Goal: Transaction & Acquisition: Purchase product/service

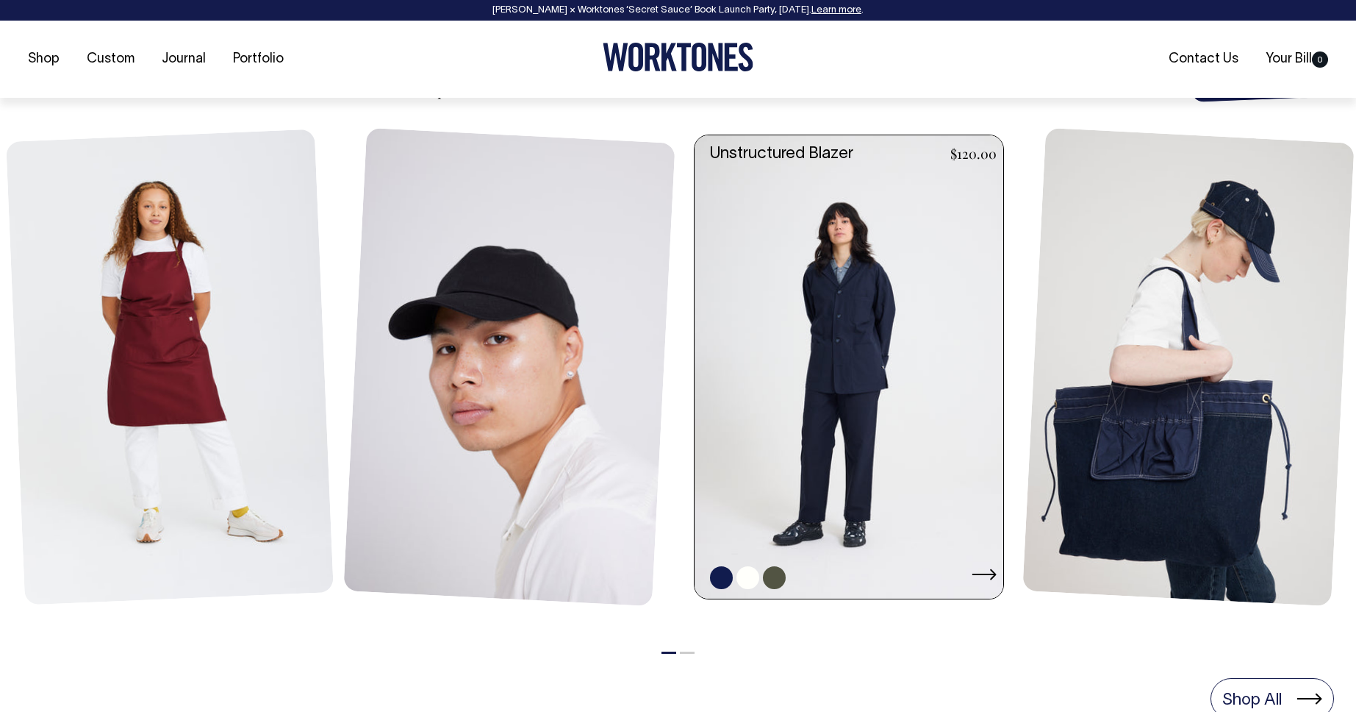
scroll to position [629, 0]
click at [874, 203] on link at bounding box center [854, 366] width 318 height 463
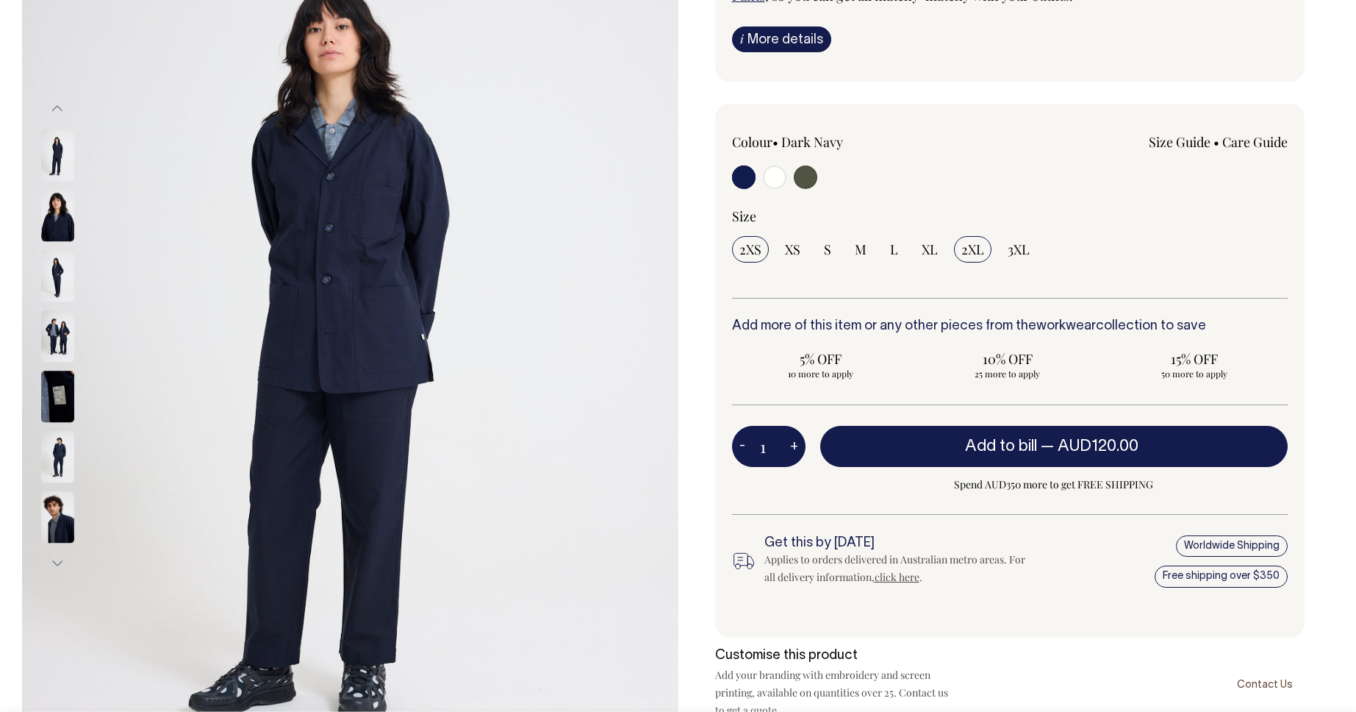
scroll to position [255, 0]
click at [63, 332] on img at bounding box center [57, 334] width 33 height 51
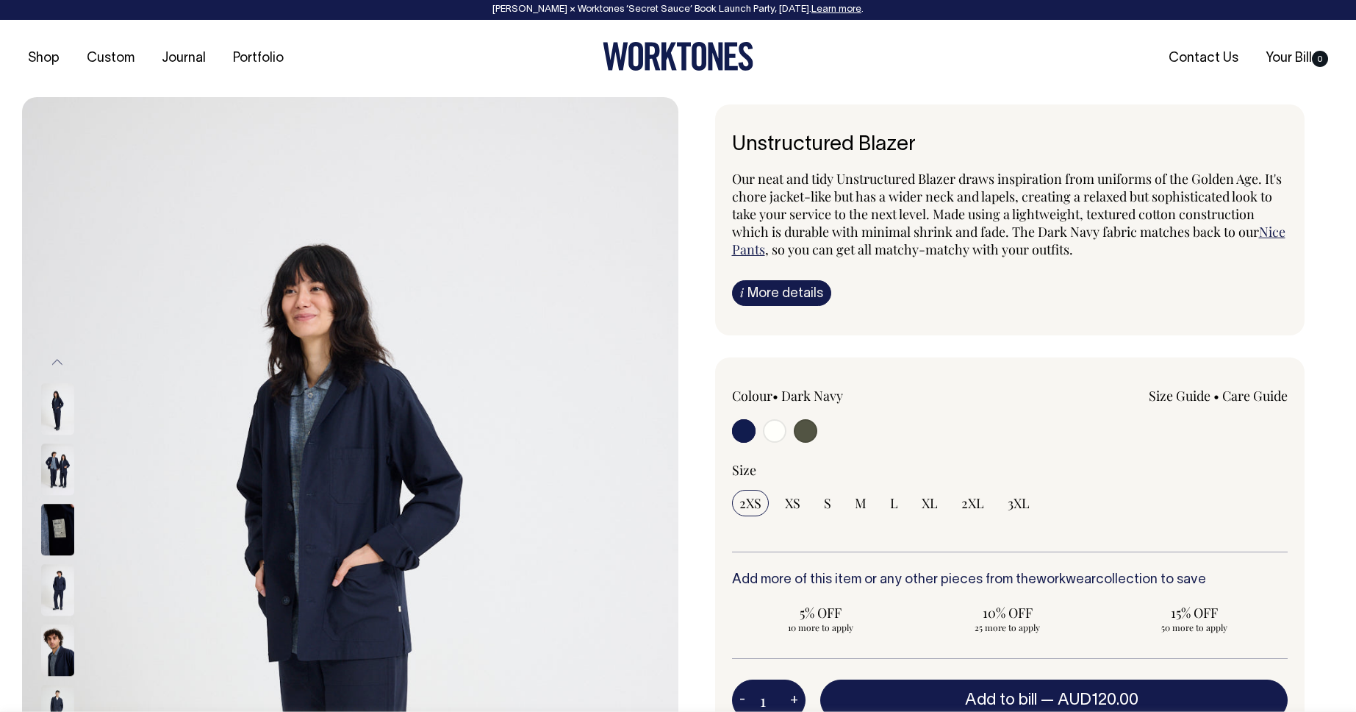
scroll to position [0, 0]
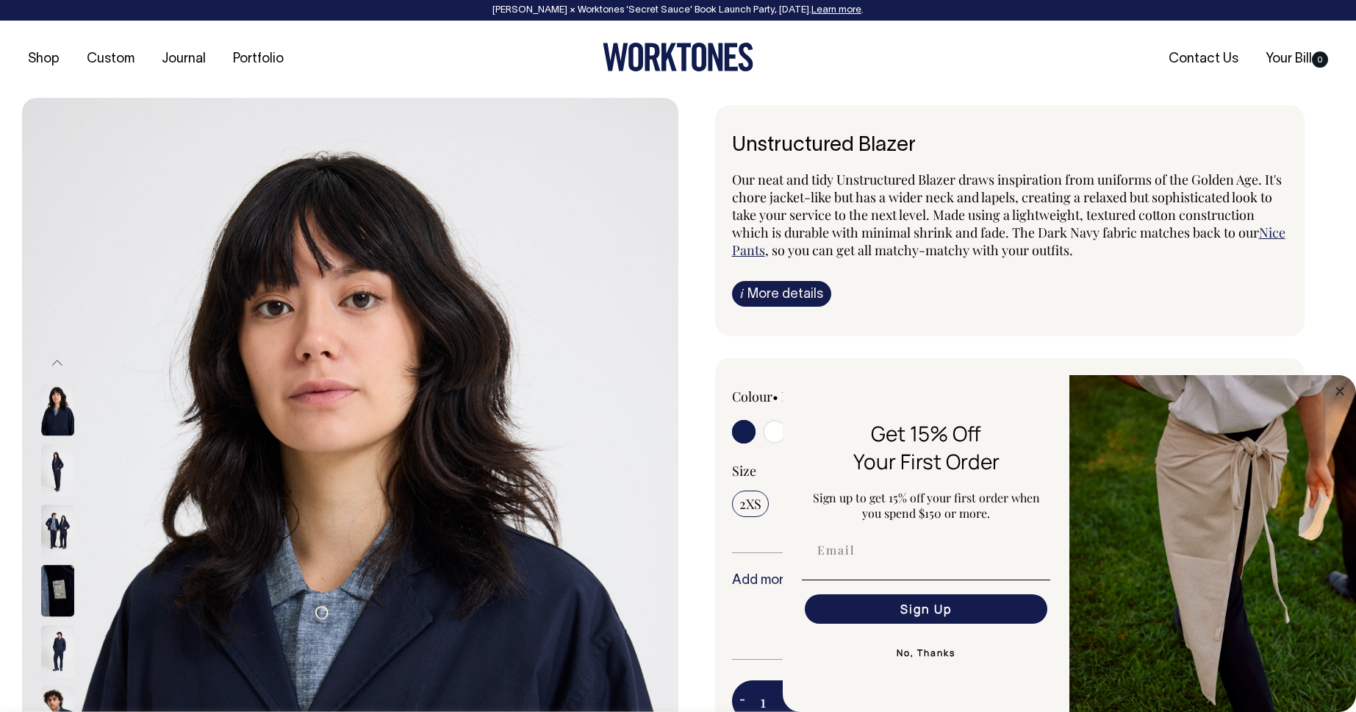
click at [922, 653] on button "No, Thanks" at bounding box center [926, 652] width 248 height 29
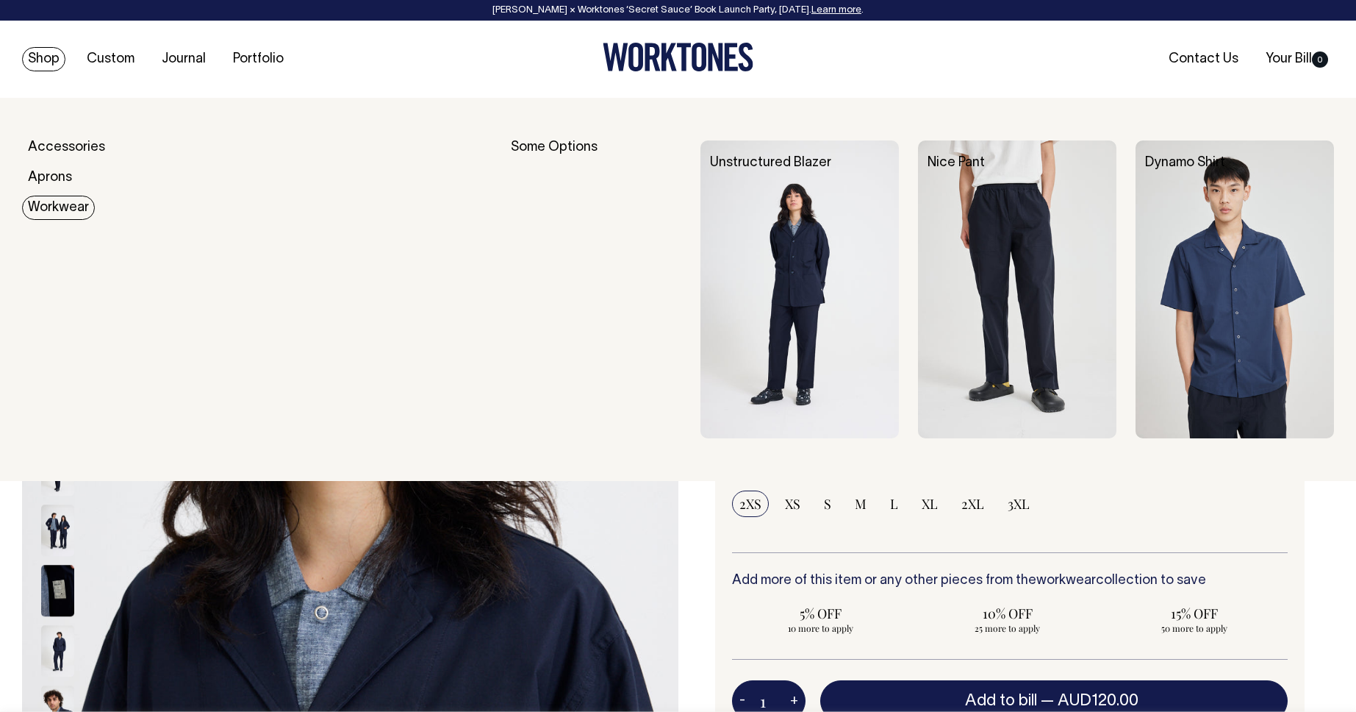
click at [51, 204] on link "Workwear" at bounding box center [58, 208] width 73 height 24
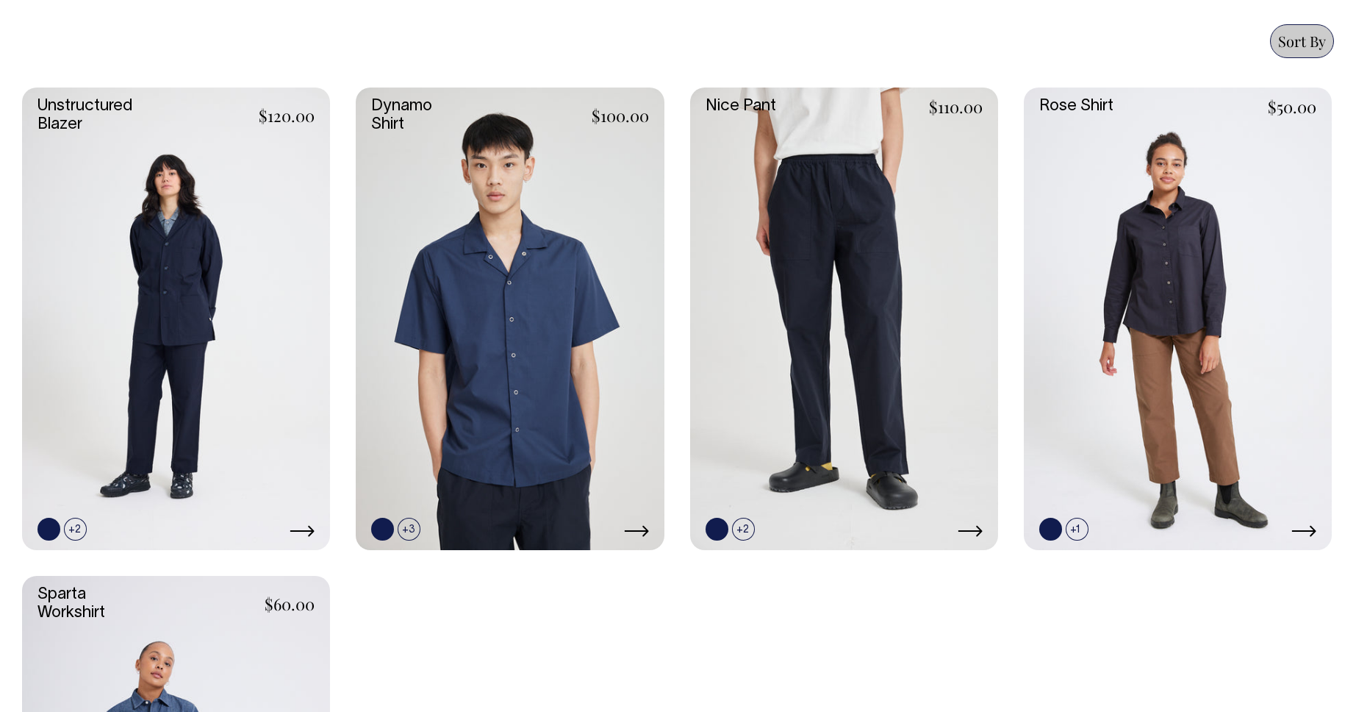
scroll to position [643, 0]
click at [157, 286] on link at bounding box center [176, 319] width 308 height 462
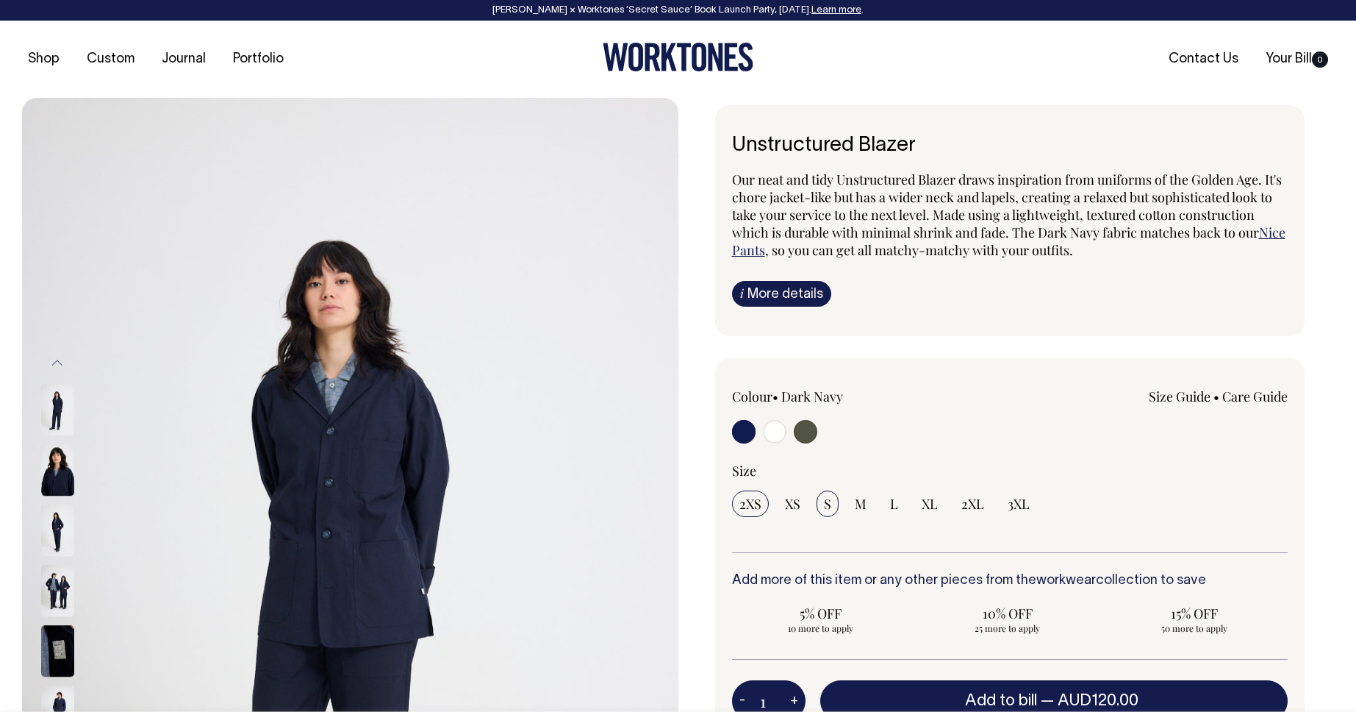
click at [820, 506] on input "S" at bounding box center [828, 503] width 22 height 26
radio input "true"
select select "S"
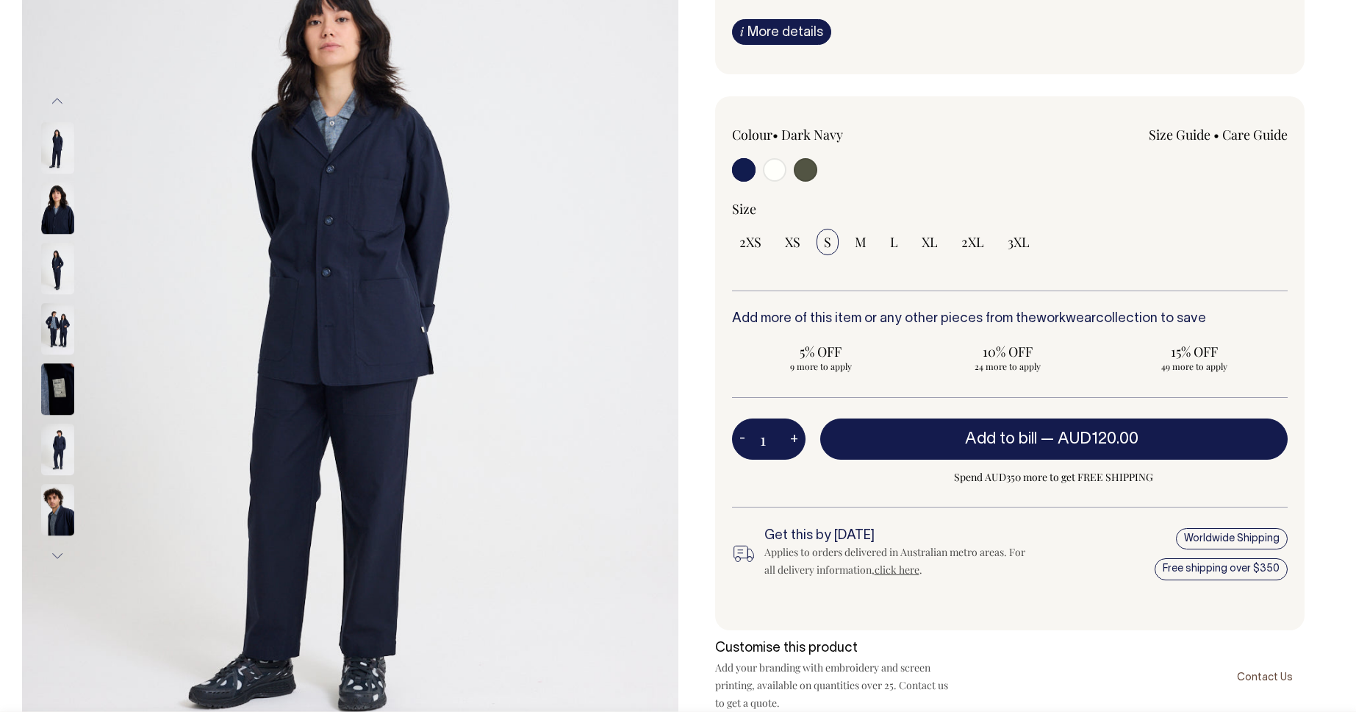
scroll to position [262, 0]
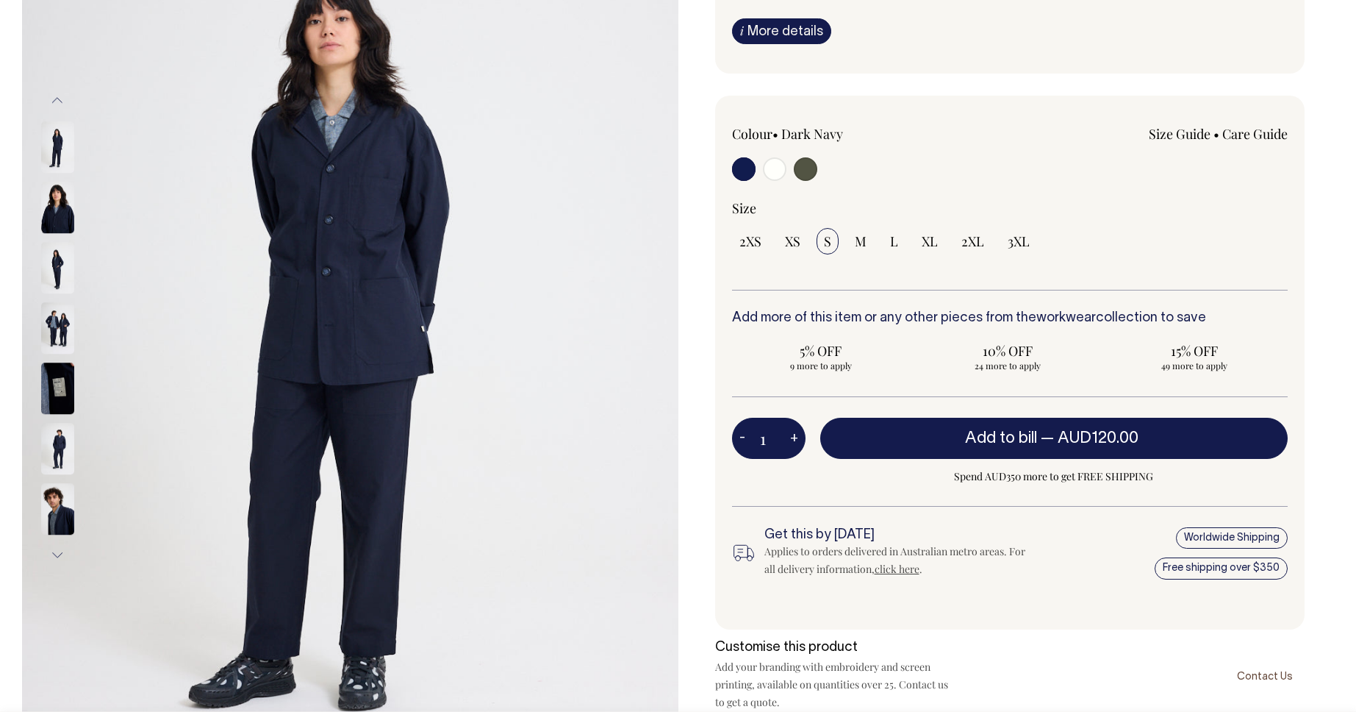
drag, startPoint x: 26, startPoint y: 279, endPoint x: 49, endPoint y: 276, distance: 23.0
click at [26, 279] on img at bounding box center [350, 327] width 656 height 985
drag, startPoint x: 50, startPoint y: 276, endPoint x: 59, endPoint y: 276, distance: 8.8
click at [50, 276] on img at bounding box center [57, 267] width 33 height 51
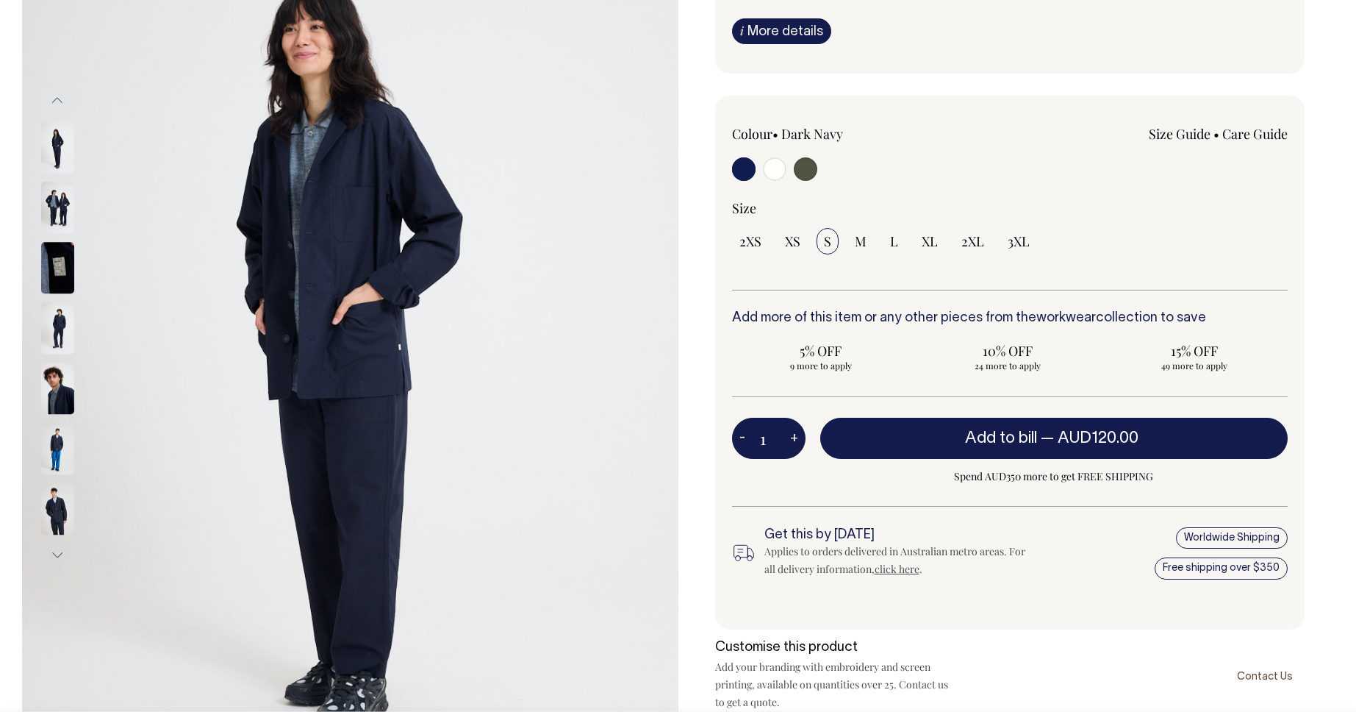
click at [62, 313] on img at bounding box center [57, 327] width 33 height 51
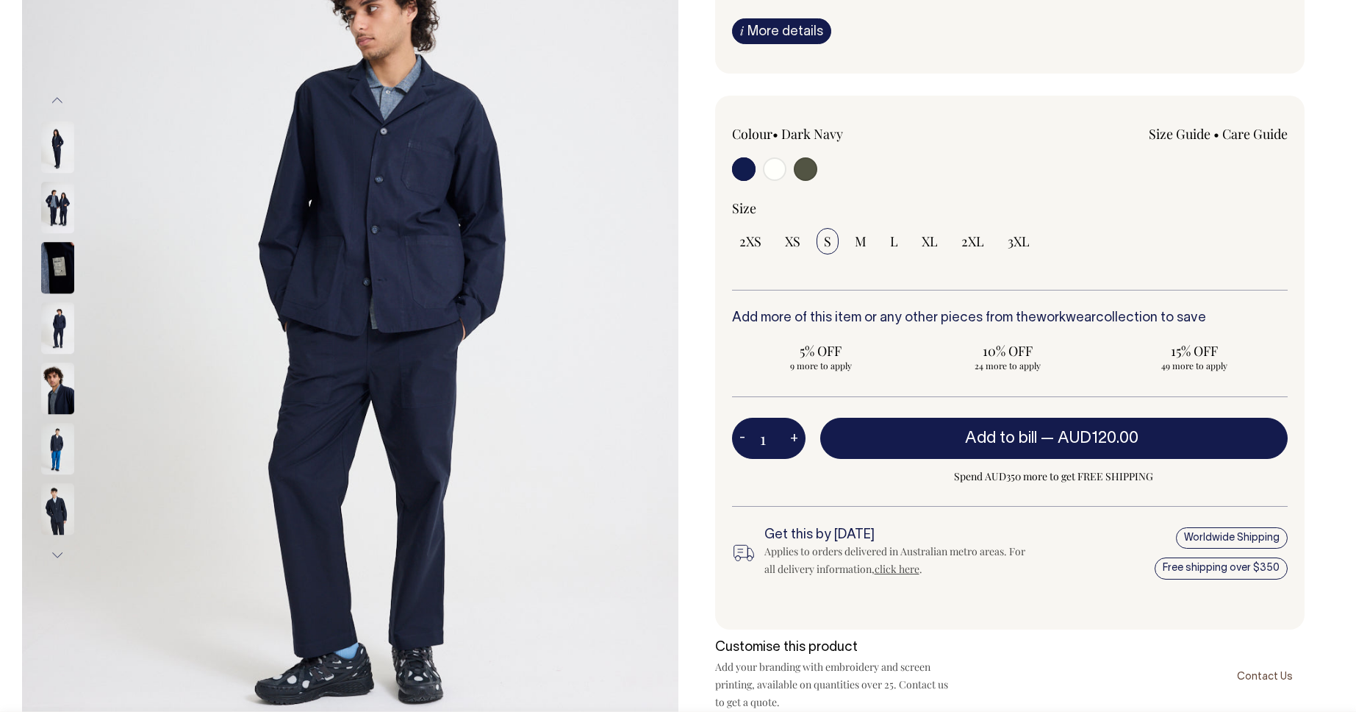
click at [57, 254] on img at bounding box center [57, 267] width 33 height 51
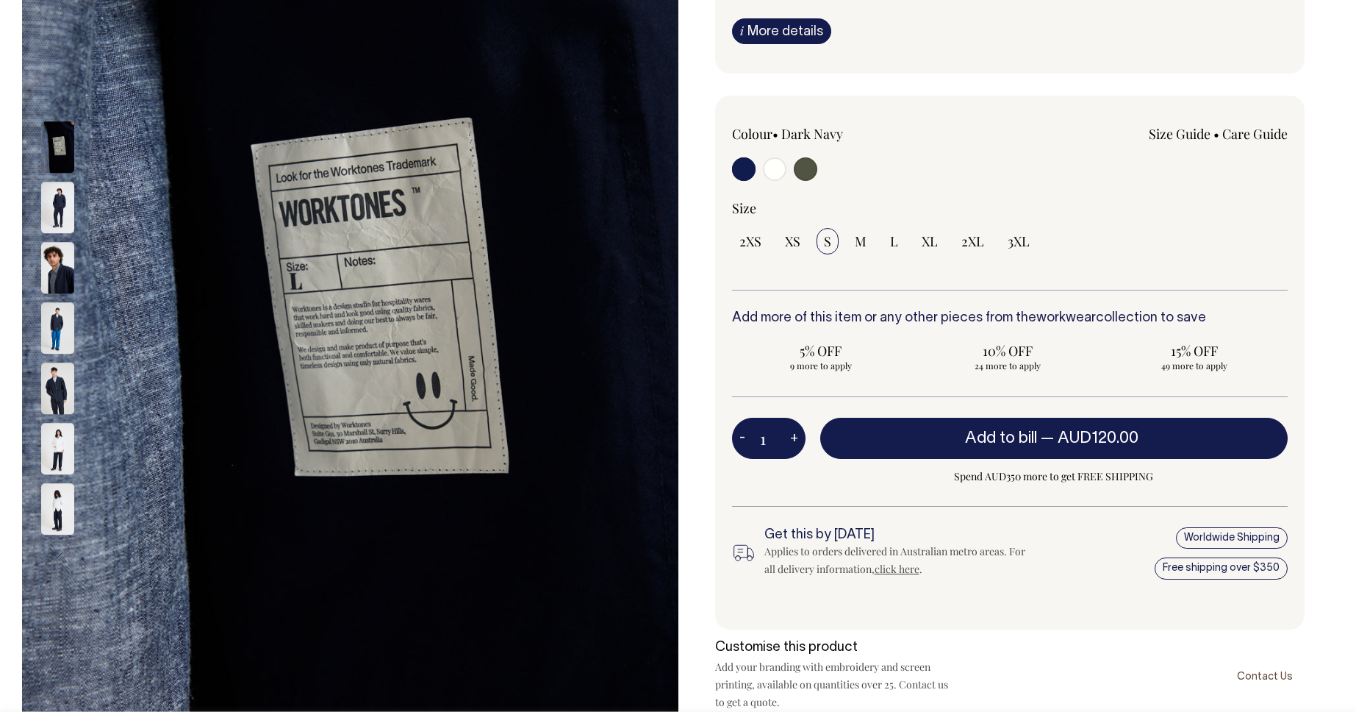
click at [54, 268] on img at bounding box center [57, 267] width 33 height 51
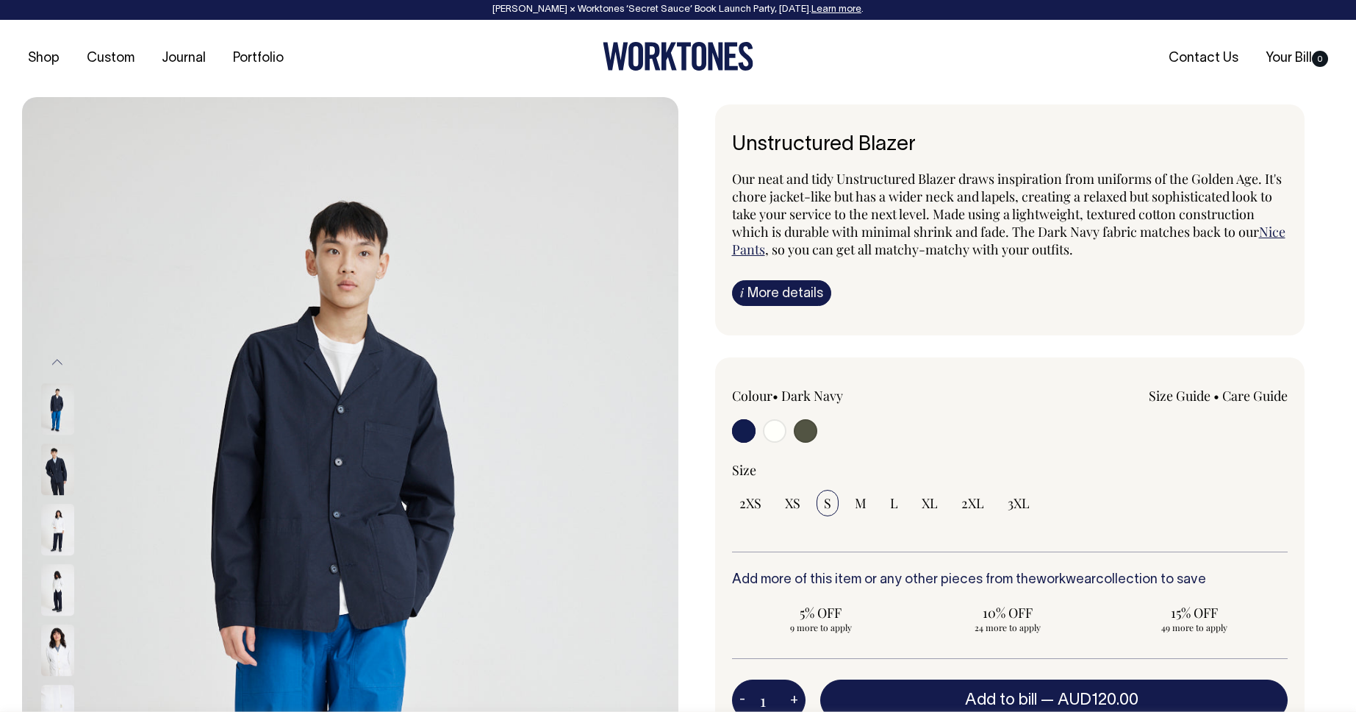
scroll to position [0, 0]
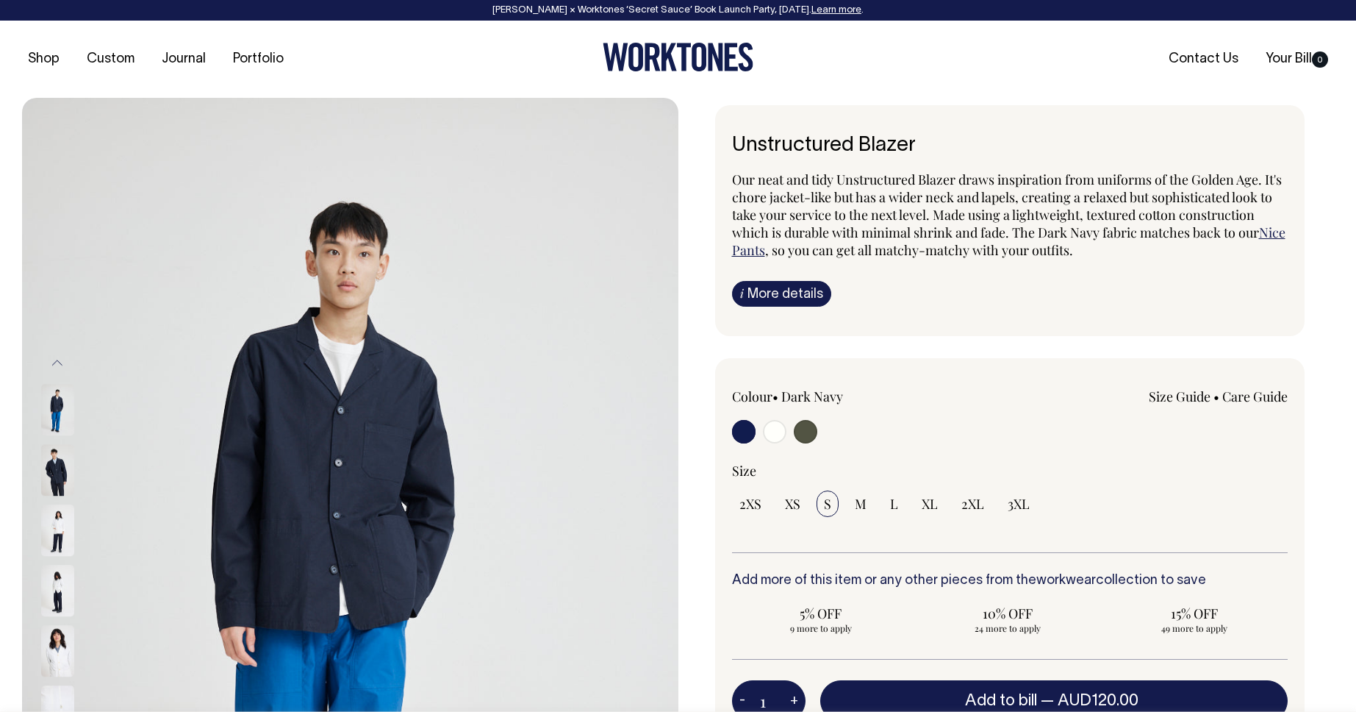
click at [709, 64] on icon at bounding box center [715, 57] width 15 height 28
